Goal: Use online tool/utility: Utilize a website feature to perform a specific function

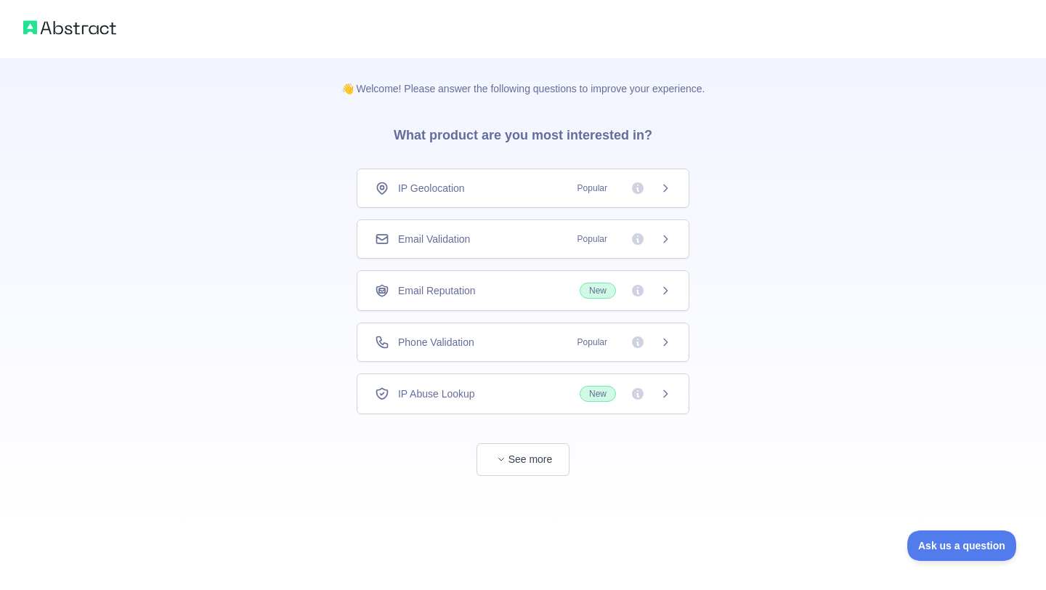
click at [532, 344] on div "Phone Validation Popular" at bounding box center [523, 342] width 296 height 15
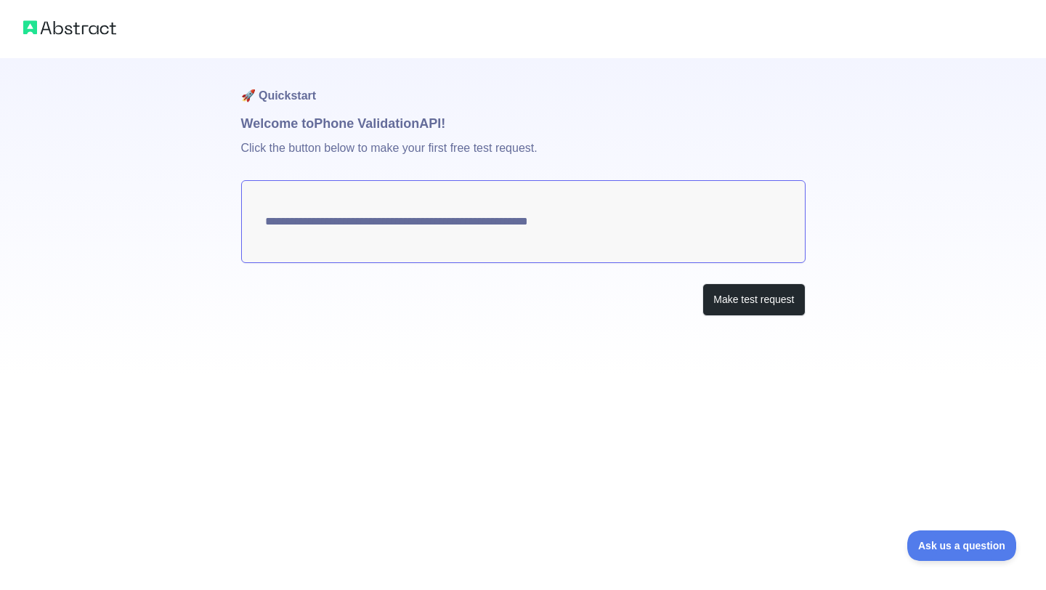
click at [536, 219] on textarea "**********" at bounding box center [523, 221] width 565 height 83
click at [751, 303] on button "Make test request" at bounding box center [754, 299] width 102 height 33
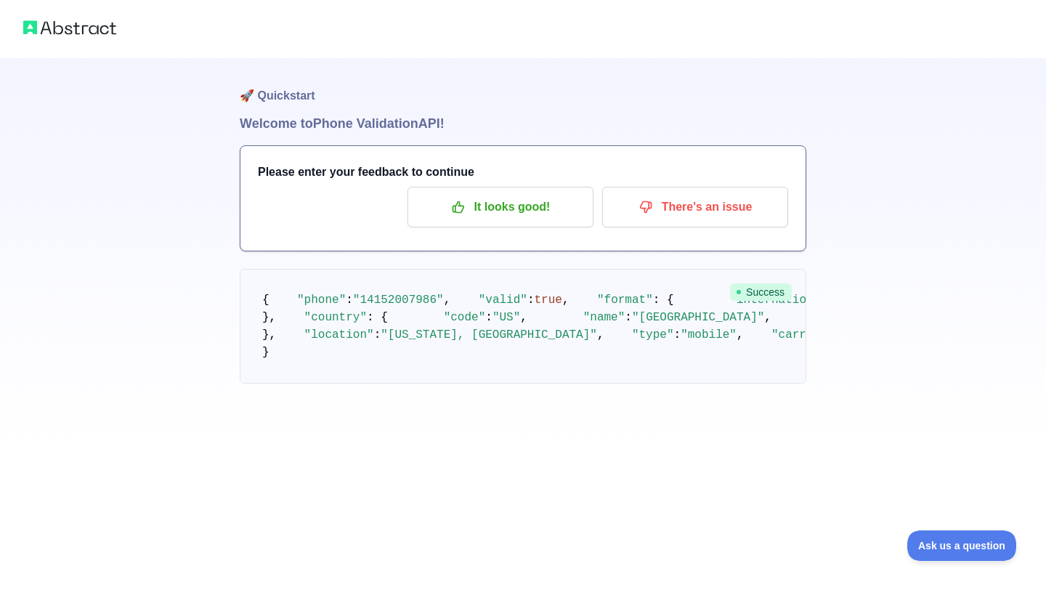
scroll to position [61, 0]
click at [711, 269] on pre "{ "phone" : "[PHONE_NUMBER]" , "valid" : true , "format" : { "international" : …" at bounding box center [523, 326] width 567 height 115
click at [557, 269] on pre "{ "phone" : "[PHONE_NUMBER]" , "valid" : true , "format" : { "international" : …" at bounding box center [523, 326] width 567 height 115
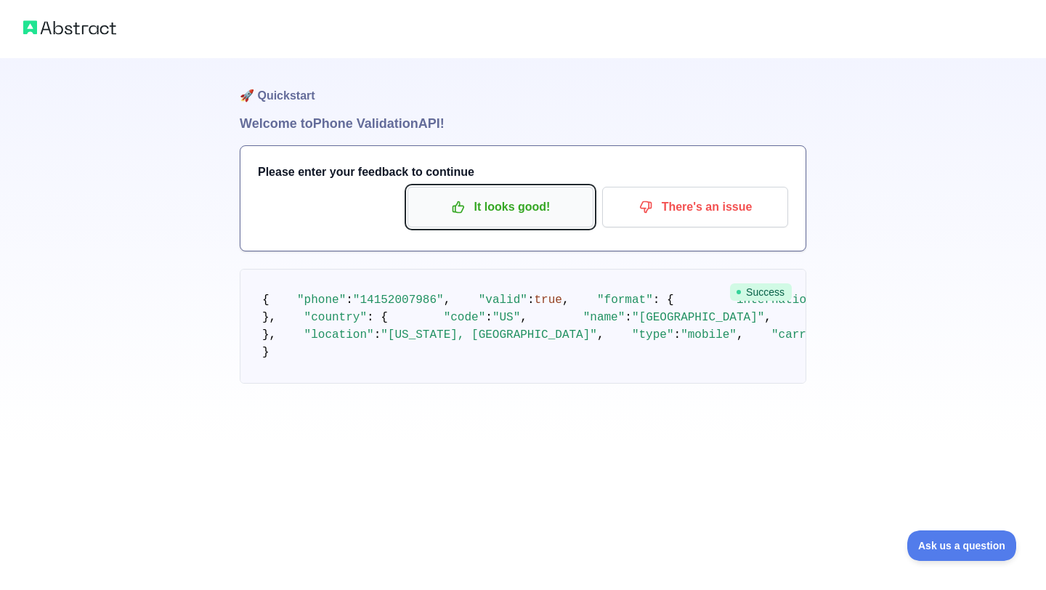
click at [512, 195] on p "It looks good!" at bounding box center [501, 207] width 164 height 25
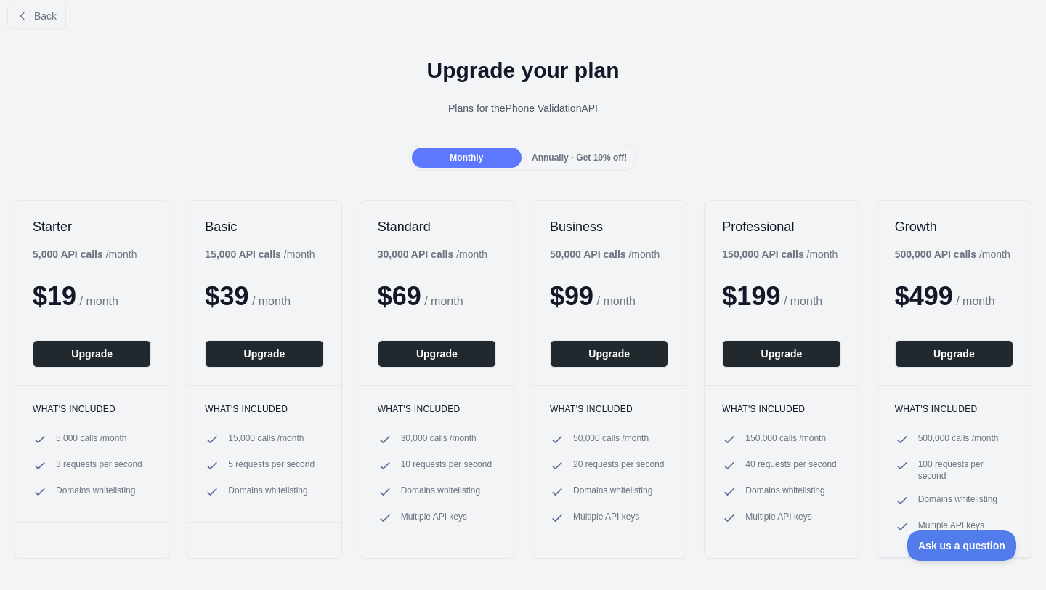
scroll to position [15, 0]
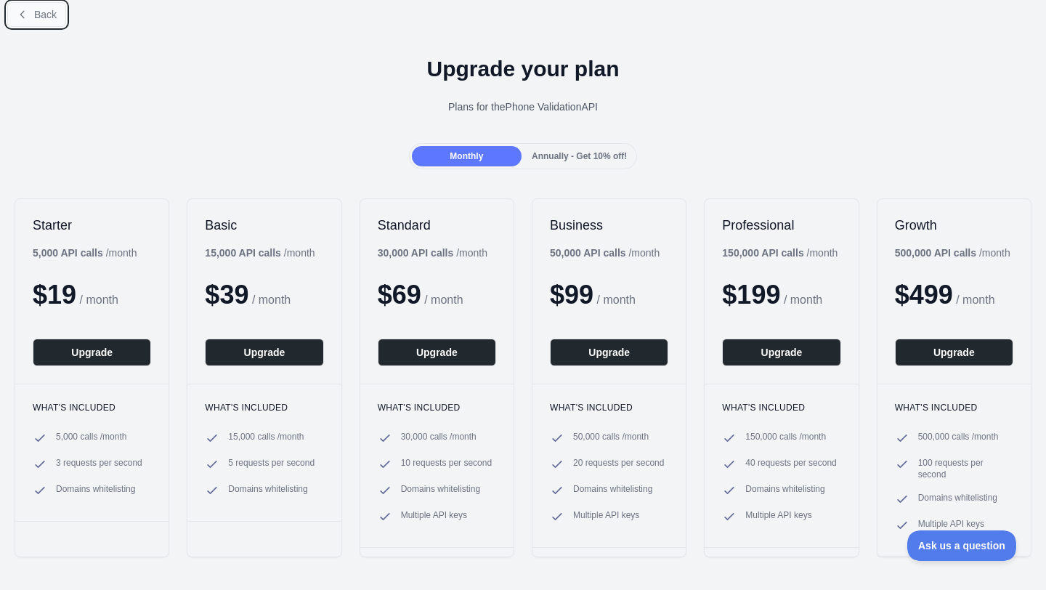
click at [41, 7] on button "Back" at bounding box center [36, 14] width 59 height 25
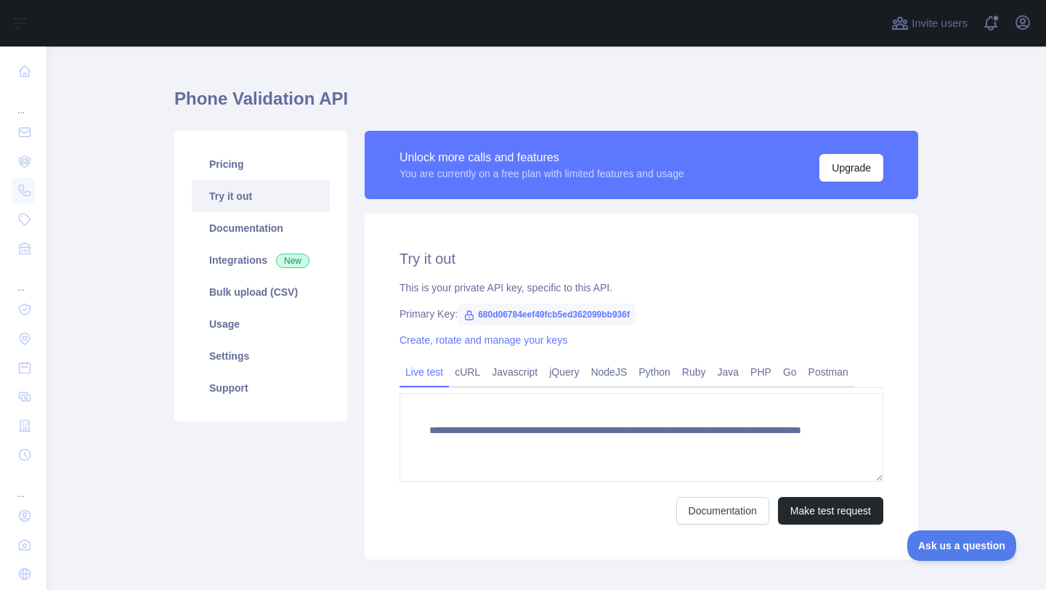
scroll to position [100, 0]
